Goal: Task Accomplishment & Management: Use online tool/utility

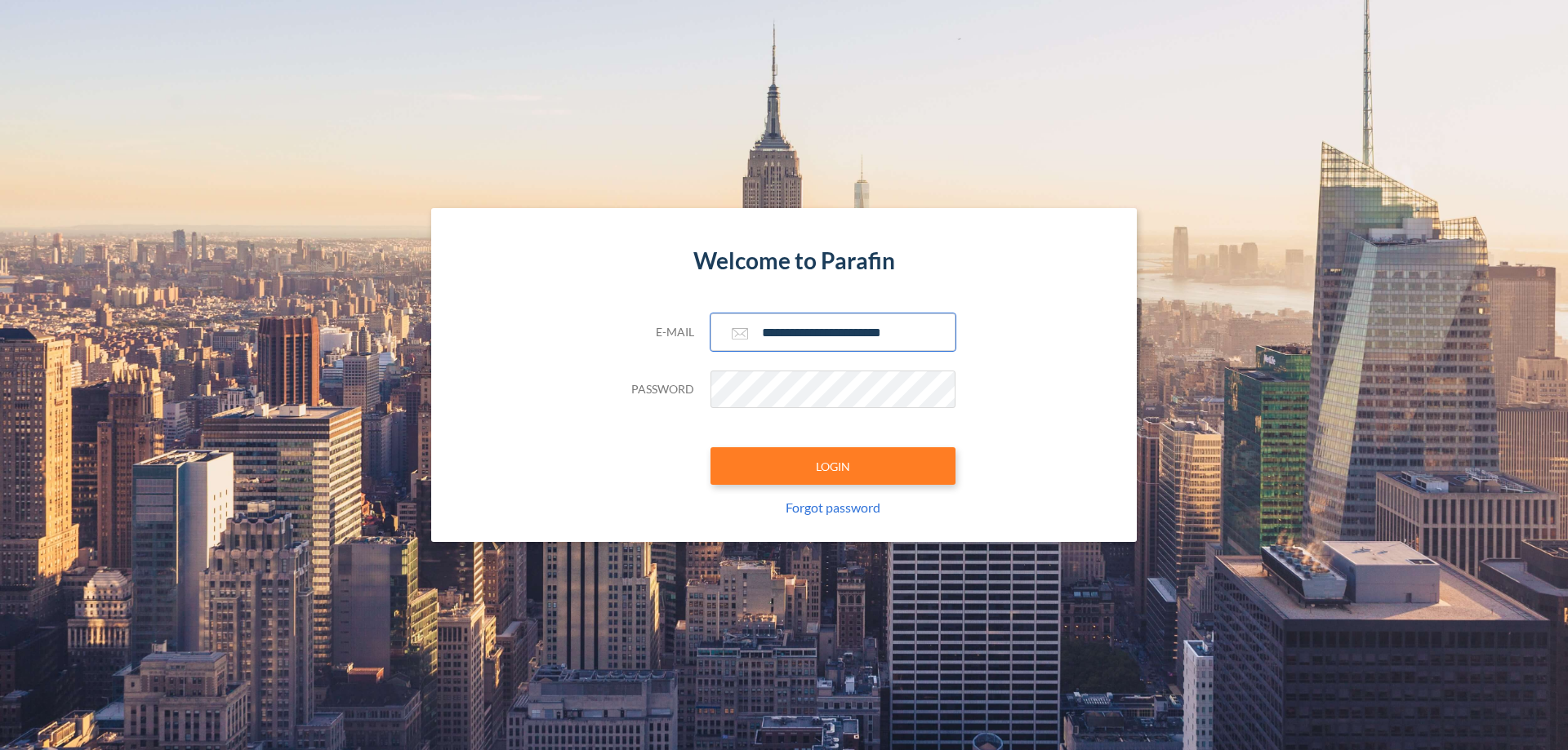
type input "**********"
click at [832, 466] on button "LOGIN" at bounding box center [832, 465] width 245 height 38
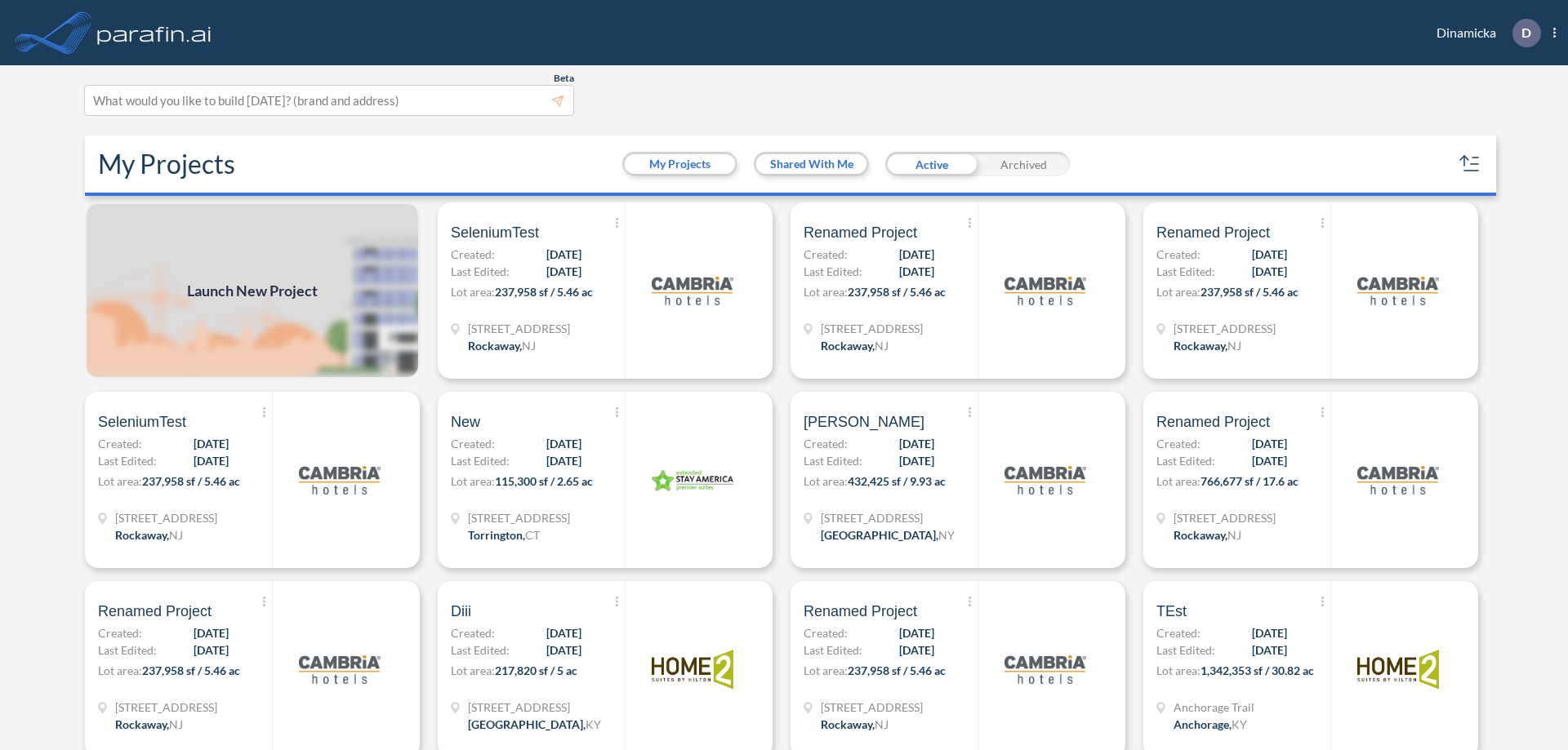
scroll to position [4, 0]
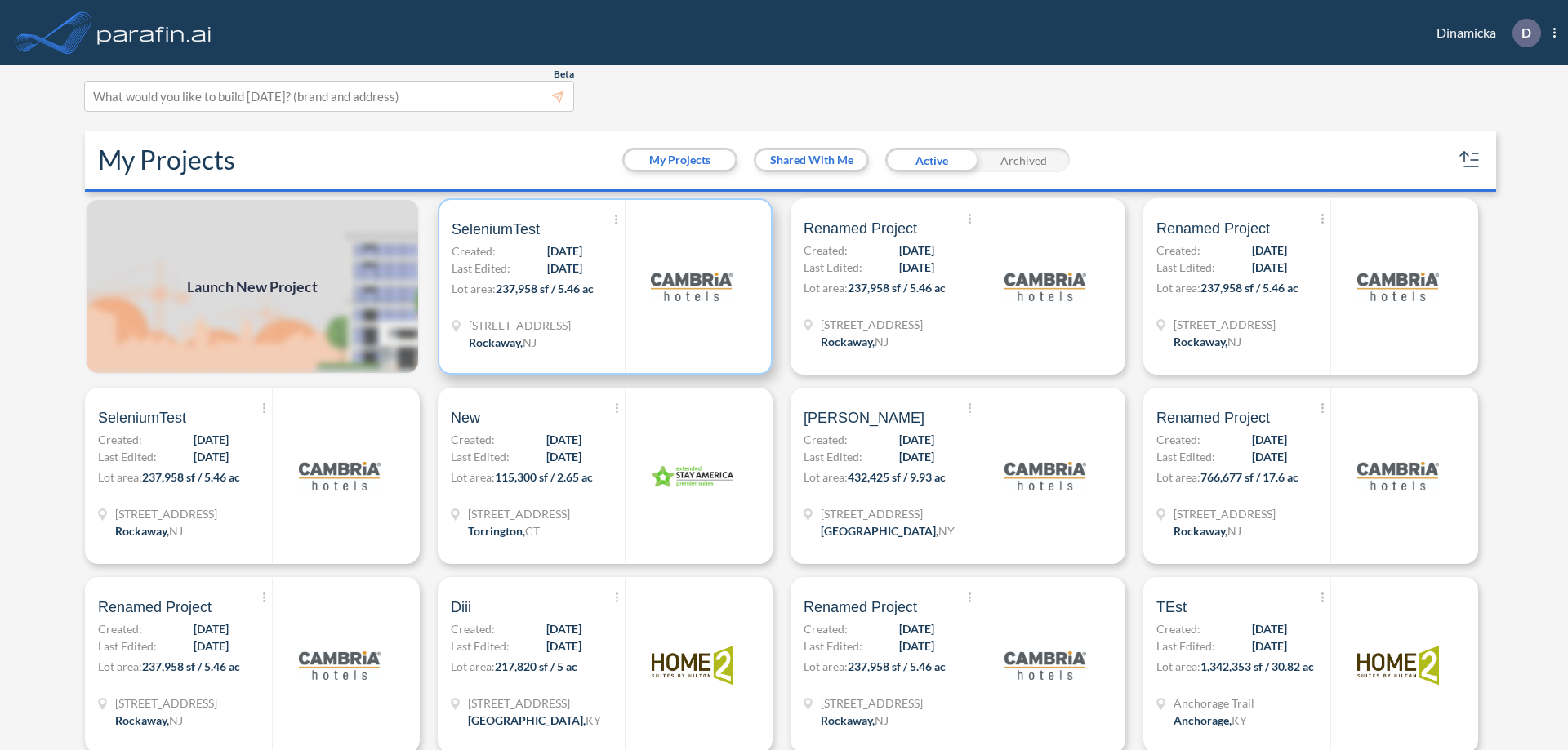
click at [602, 286] on p "Lot area: 237,958 sf / 5.46 ac" at bounding box center [537, 291] width 173 height 23
